Goal: Information Seeking & Learning: Learn about a topic

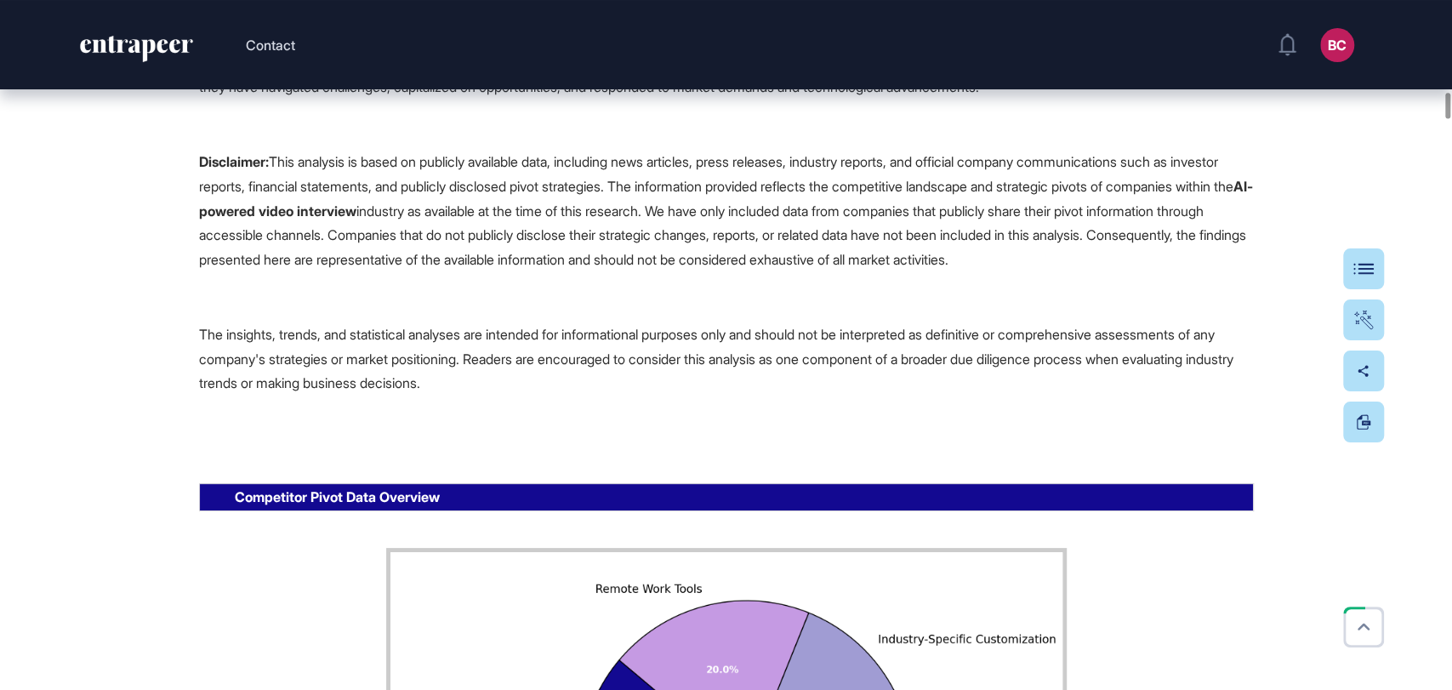
scroll to position [17456, 0]
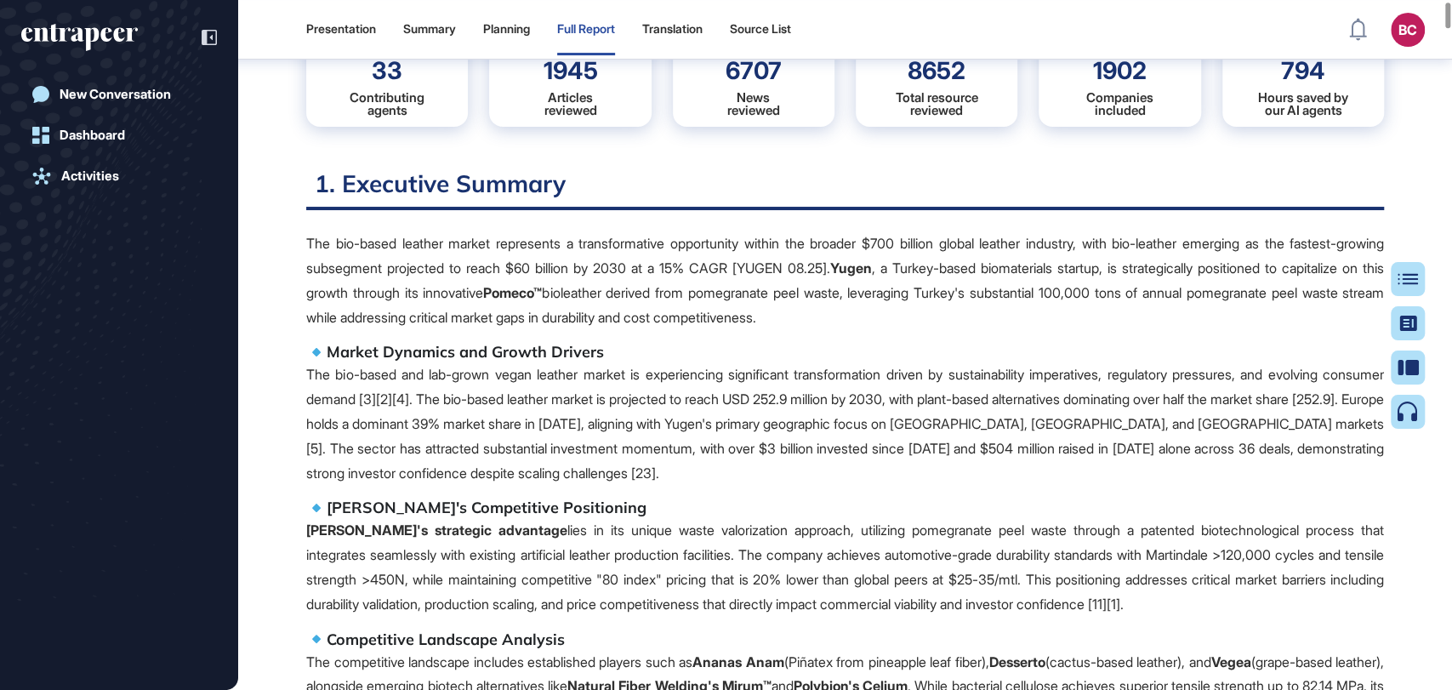
scroll to position [517, 0]
